Goal: Information Seeking & Learning: Learn about a topic

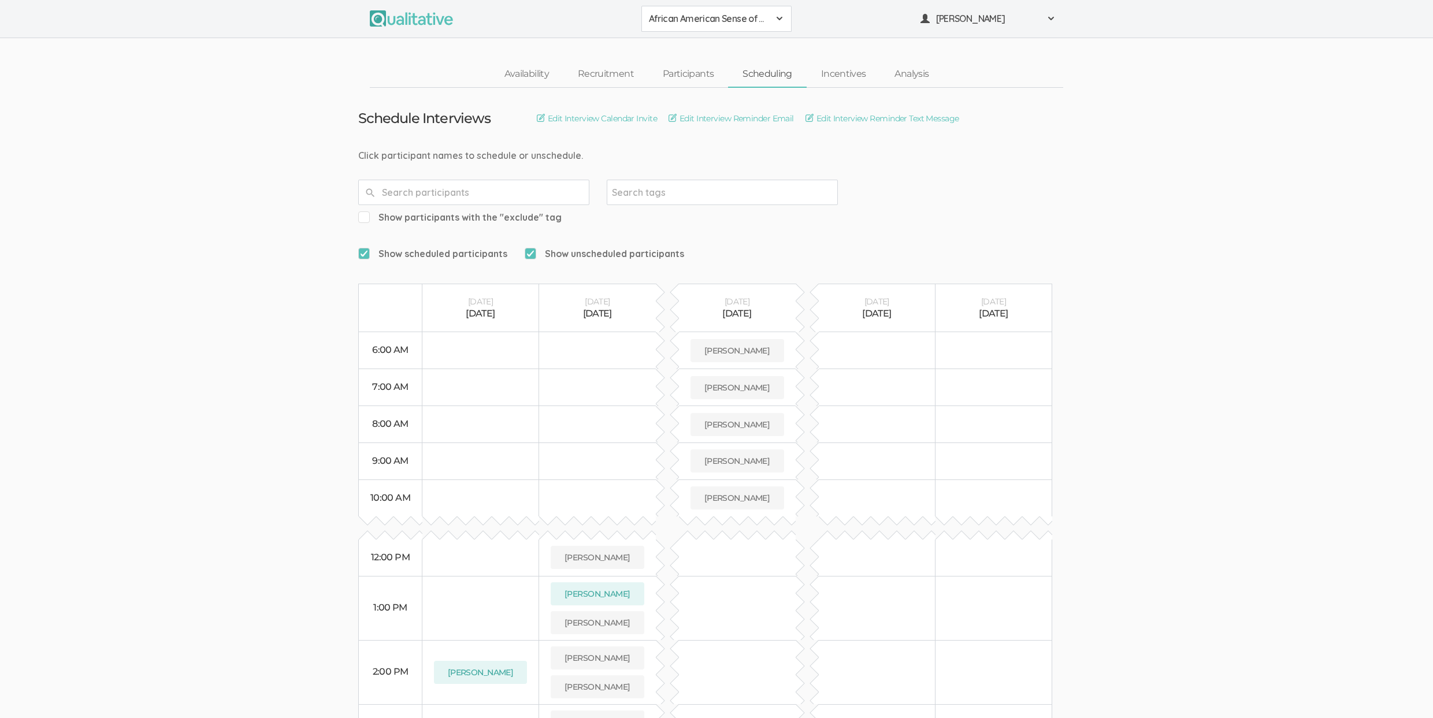
click at [1210, 245] on ui-view "Schedule Interviews Edit Interview Calendar Invite Edit Interview Reminder Emai…" at bounding box center [716, 511] width 1433 height 847
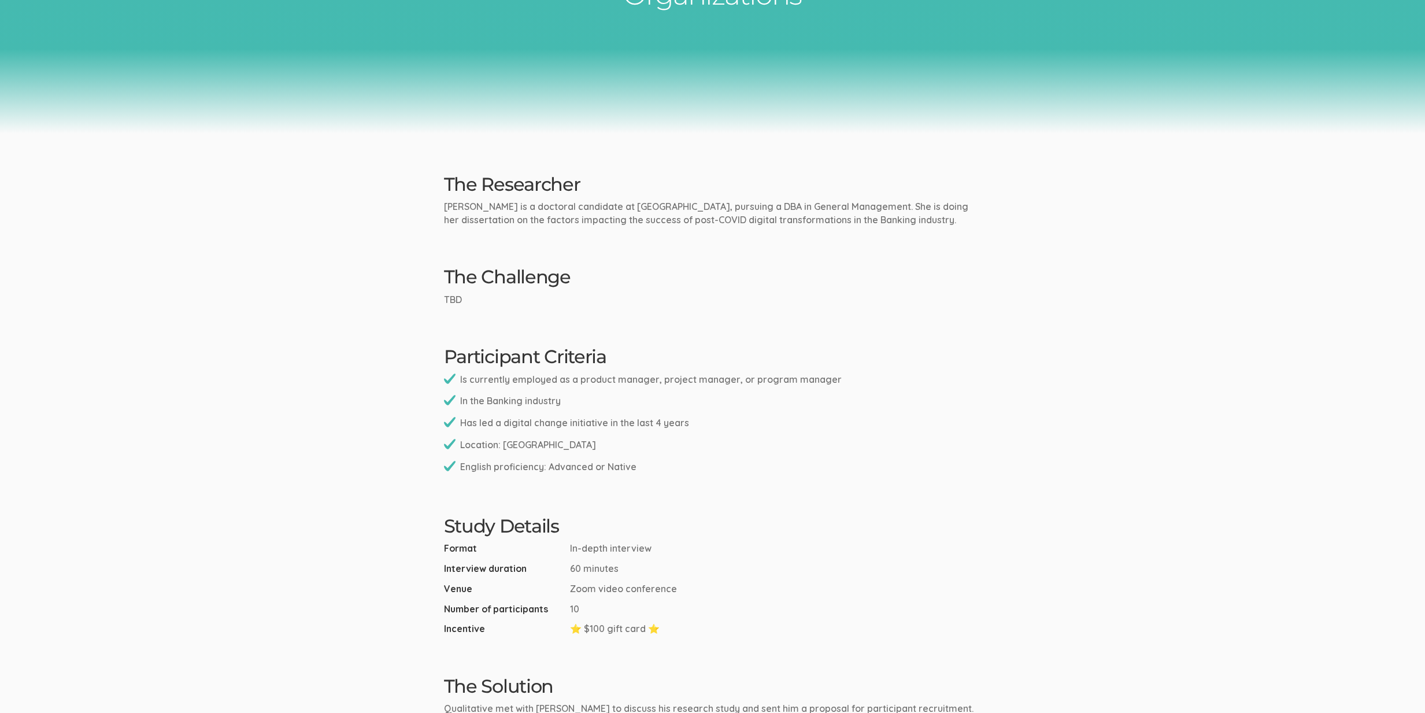
scroll to position [853, 0]
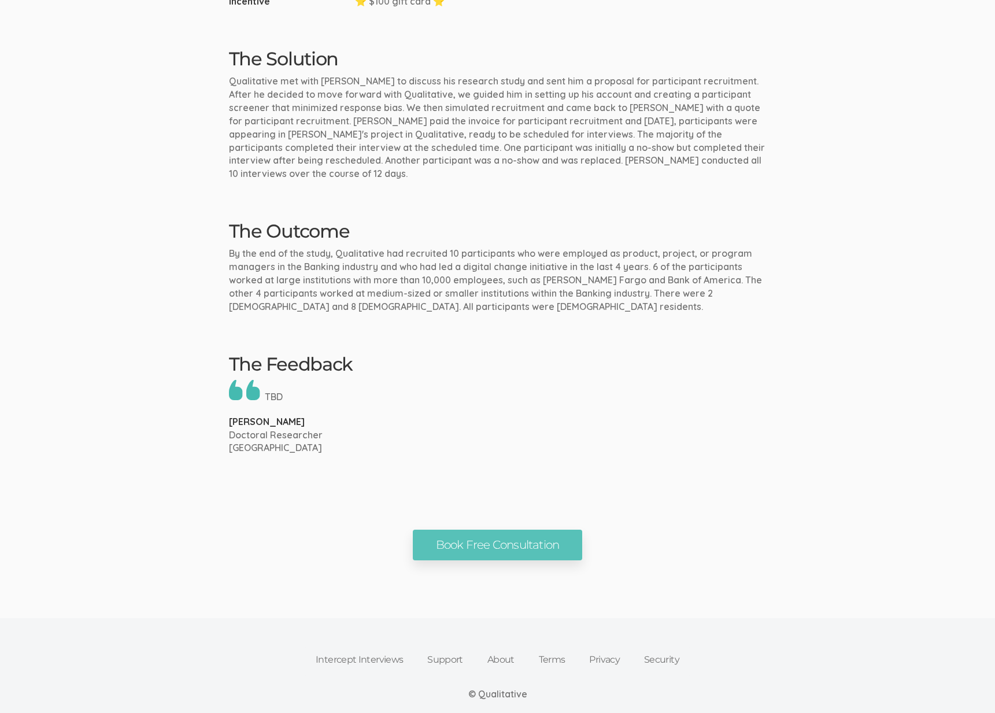
click at [603, 266] on p "By the end of the study, Qualitative had recruited 10 participants who were emp…" at bounding box center [497, 280] width 537 height 66
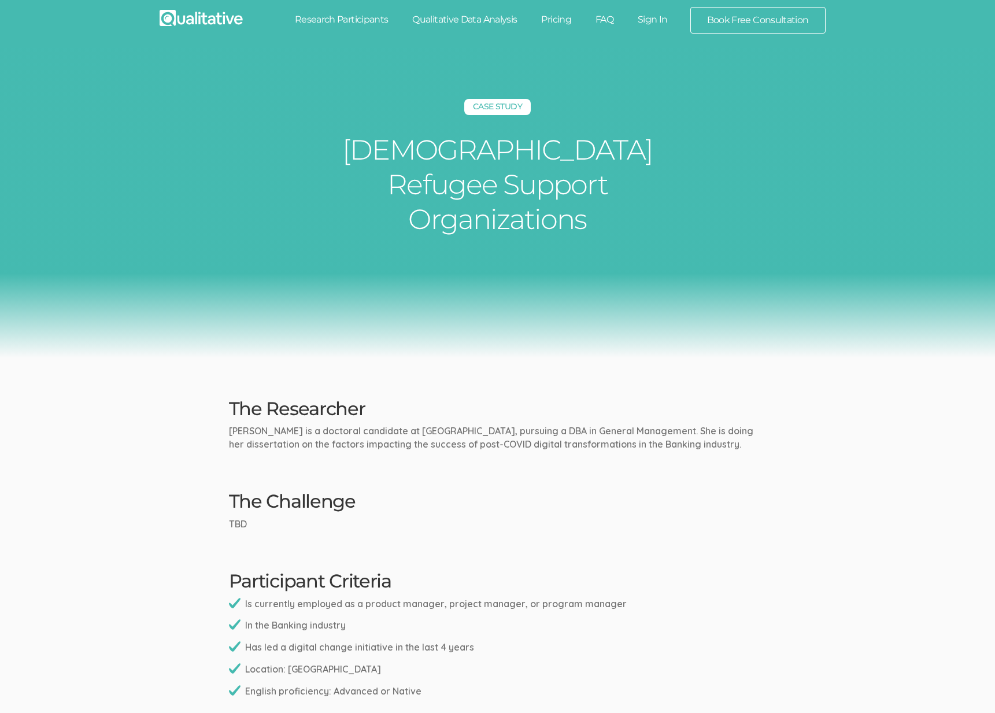
scroll to position [2, 0]
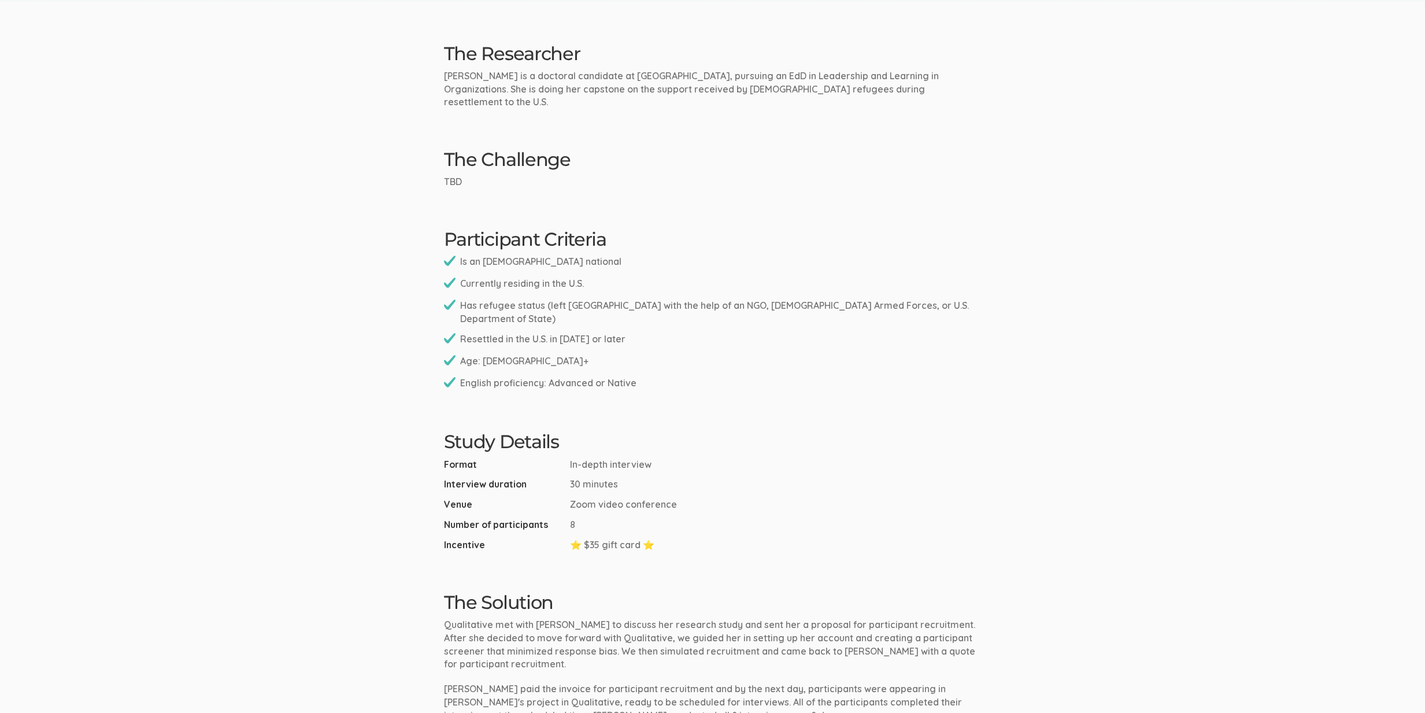
scroll to position [860, 0]
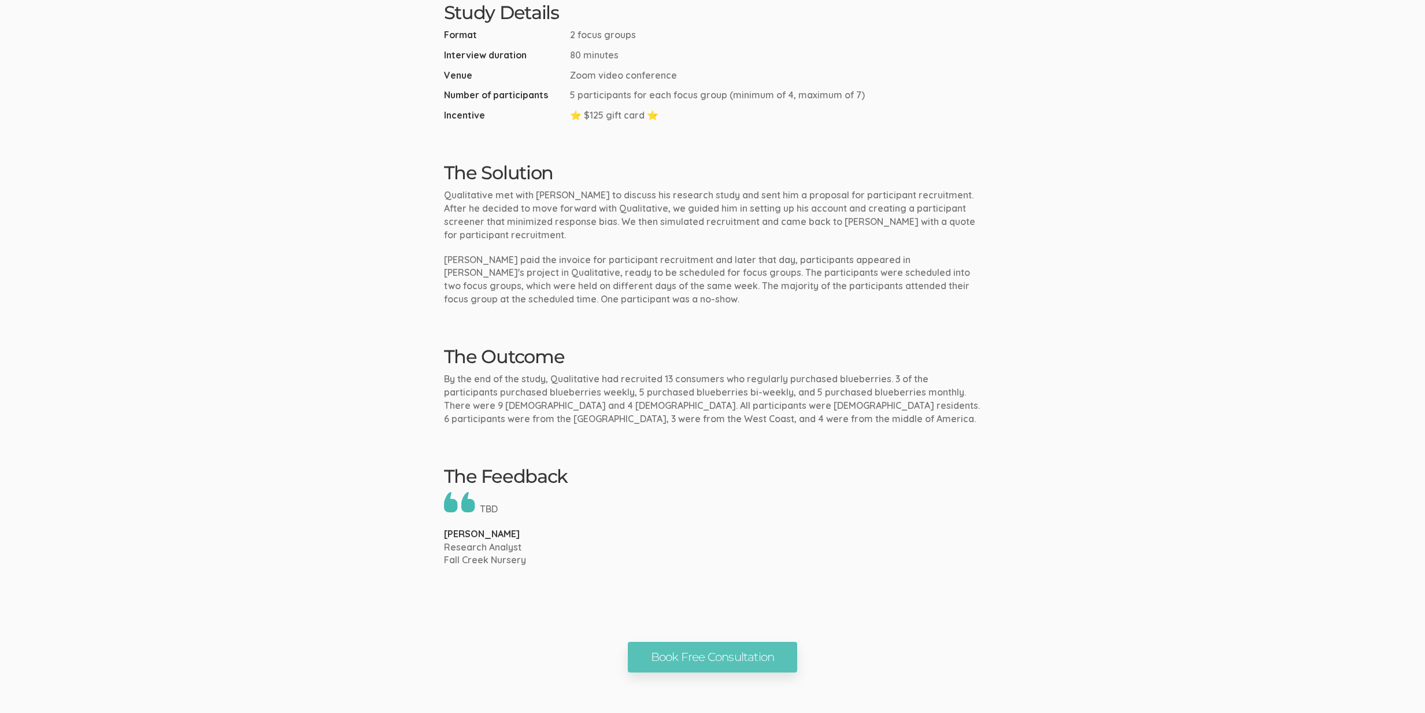
scroll to position [825, 0]
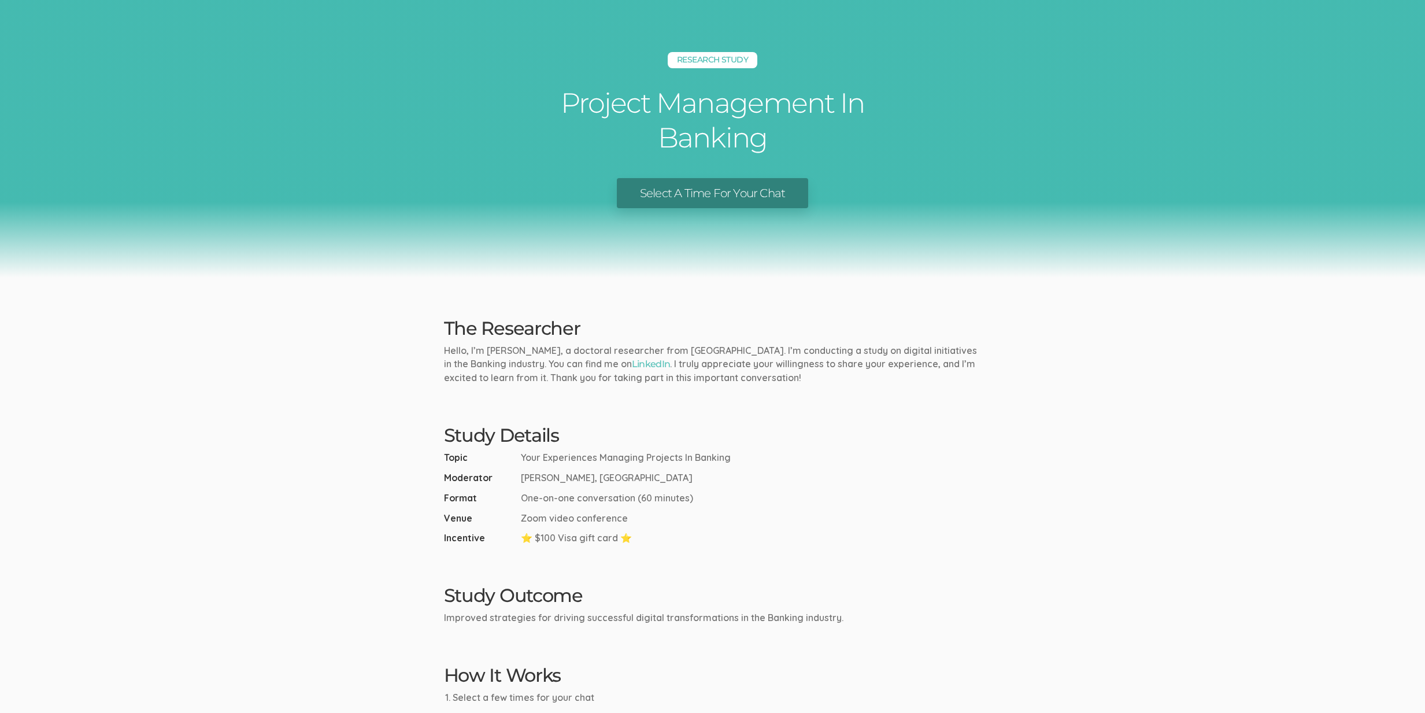
click at [344, 436] on ui-view "Research Study Project Management In Banking Select A Time For Your Chat The Re…" at bounding box center [712, 433] width 1425 height 866
click at [152, 265] on div "Research Study Project Management In Banking Select A Time For Your Chat" at bounding box center [712, 138] width 1425 height 277
click at [258, 447] on ui-view "Research Study Project Management In Banking Select A Time For Your Chat The Re…" at bounding box center [712, 433] width 1425 height 866
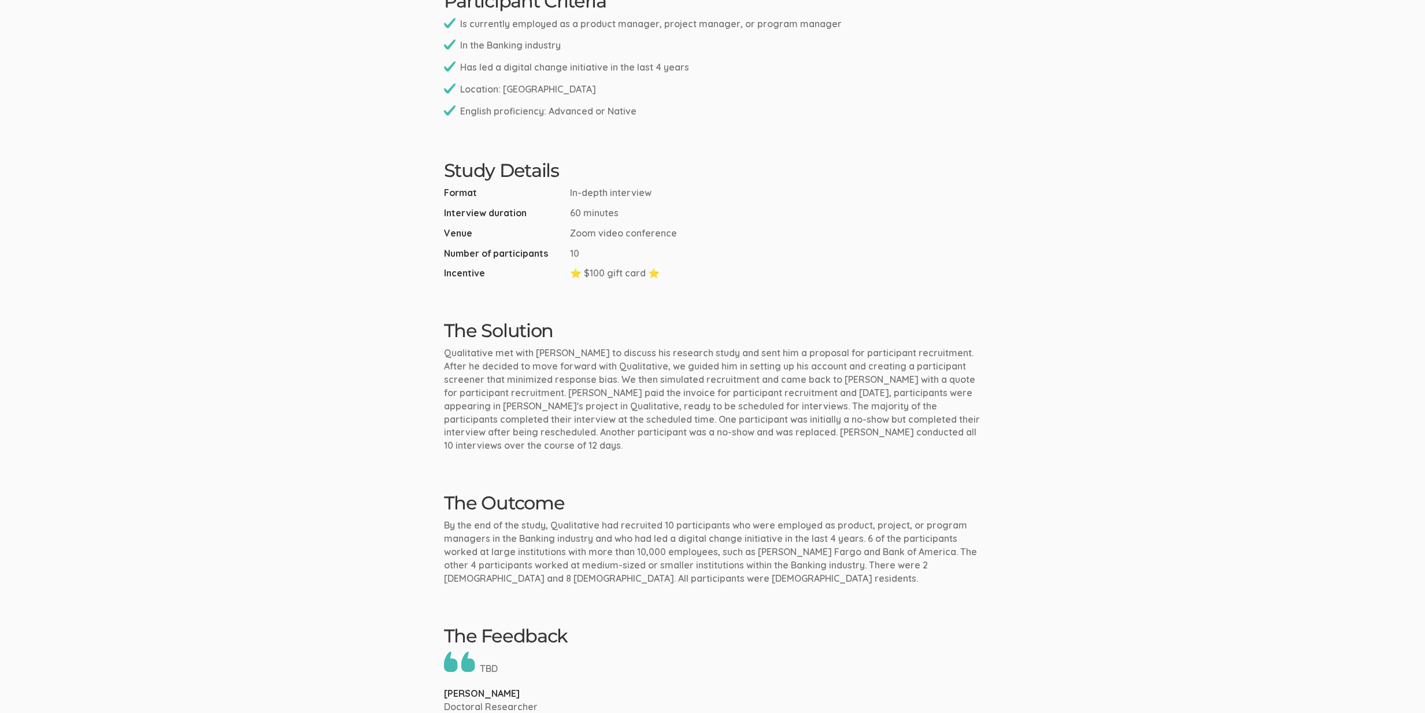
scroll to position [554, 0]
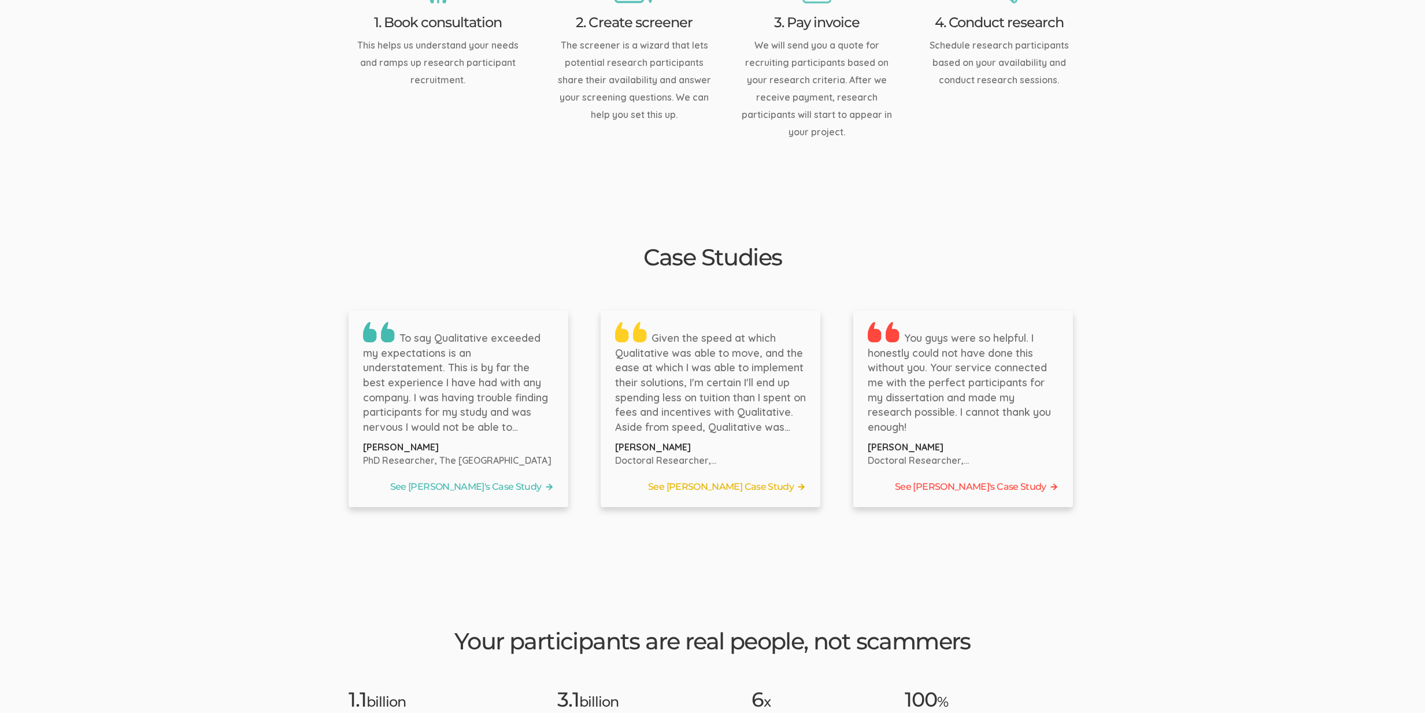
scroll to position [1616, 0]
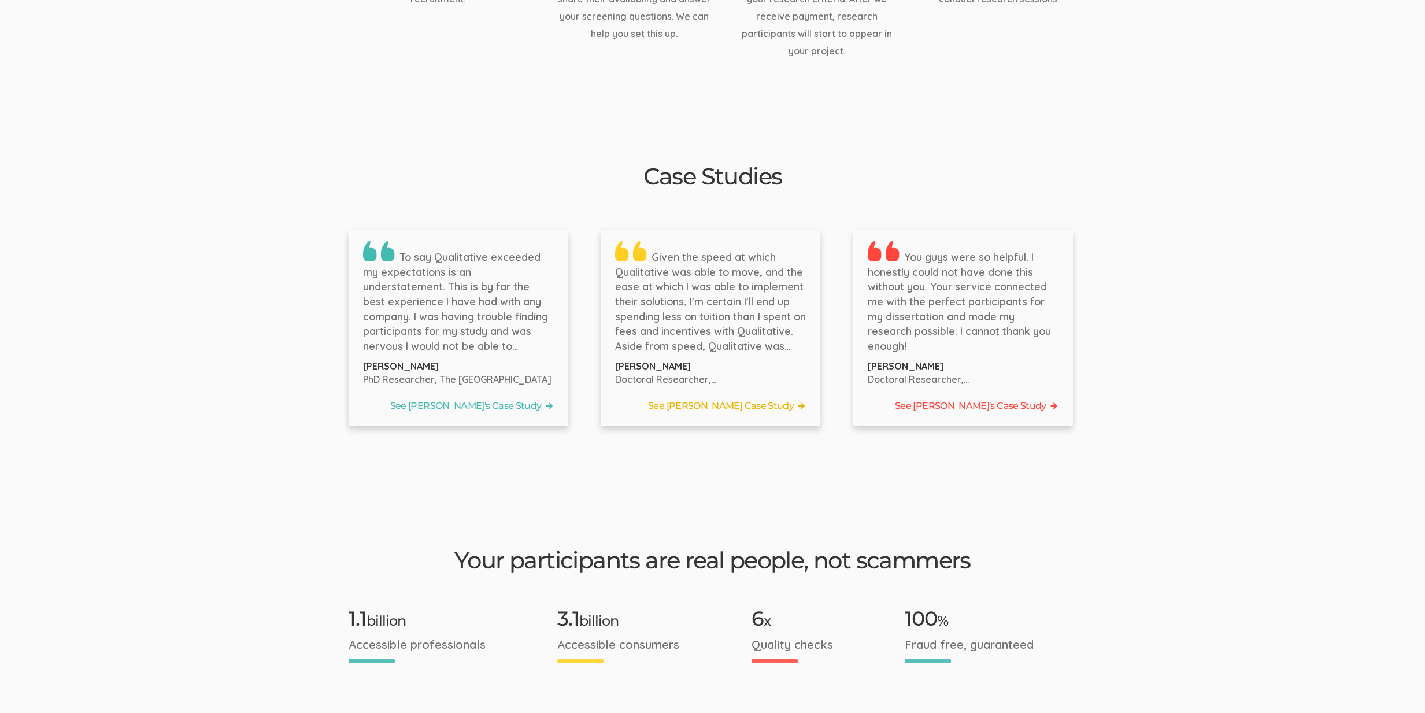
scroll to position [1616, 0]
